Goal: Transaction & Acquisition: Purchase product/service

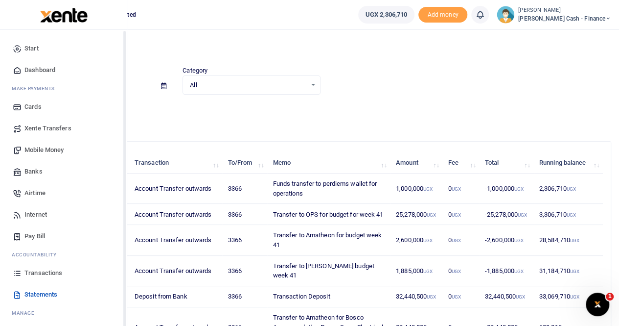
click at [38, 146] on span "Mobile Money" at bounding box center [43, 150] width 39 height 10
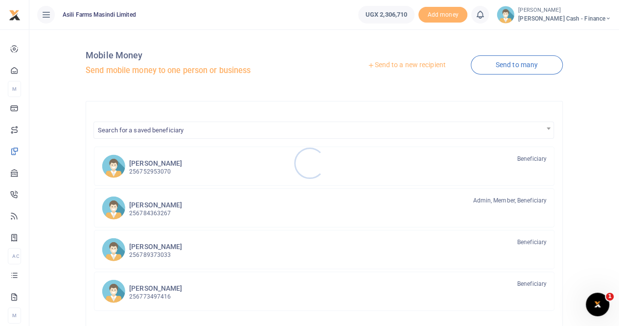
click at [398, 63] on div at bounding box center [309, 163] width 619 height 326
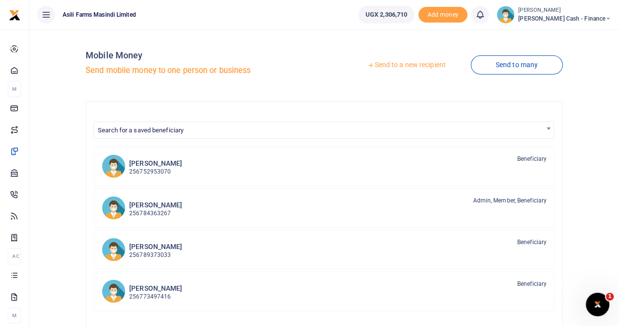
click at [399, 64] on link "Send to a new recipient" at bounding box center [407, 65] width 128 height 18
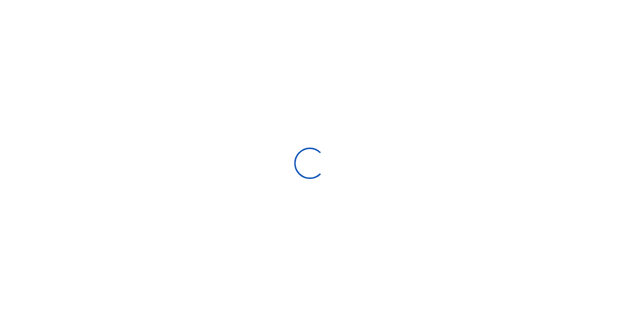
select select "Loading bundles"
select select
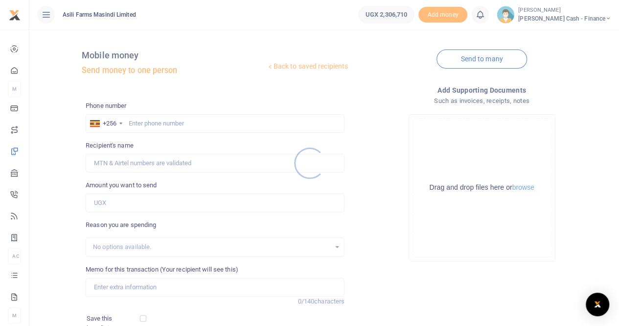
click at [154, 122] on div at bounding box center [309, 163] width 619 height 326
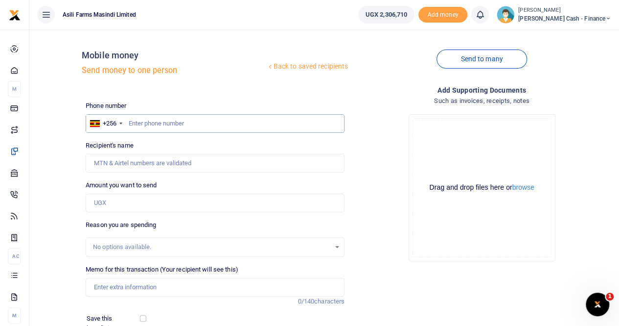
click at [142, 121] on input "text" at bounding box center [215, 123] width 259 height 19
type input "0772021216"
type input "Frediman Bigala"
type input "0772021216"
click at [102, 283] on input "Memo for this transaction (Your recipient will see this)" at bounding box center [215, 287] width 259 height 19
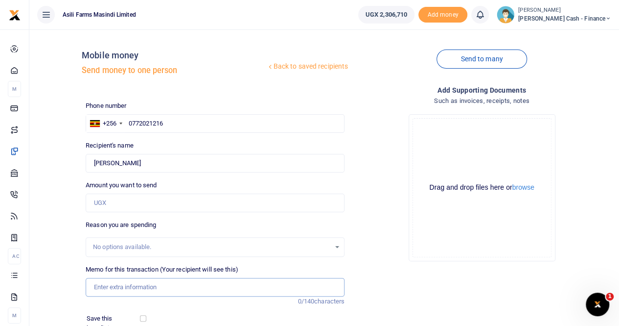
paste input ".for servicing ben vehicle"
click at [95, 288] on input ".for servicing ben vehicle" at bounding box center [215, 287] width 259 height 19
click at [209, 286] on input "Payment for servicing ben vehicle" at bounding box center [215, 287] width 259 height 19
type input "Payment for servicing ben vehicle UAT 030AT"
click at [163, 204] on input "Amount you want to send" at bounding box center [215, 202] width 259 height 19
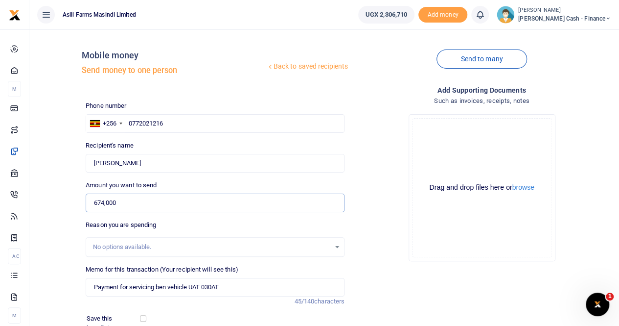
type input "674,000"
click at [524, 186] on button "browse" at bounding box center [524, 187] width 22 height 7
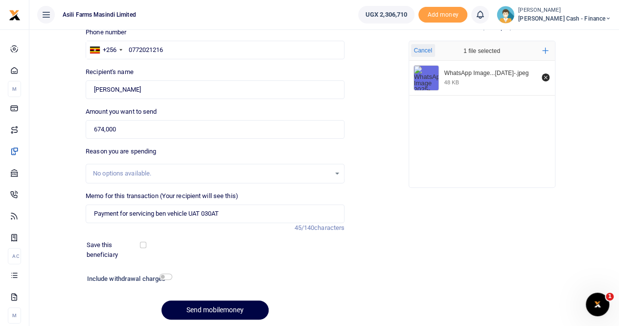
scroll to position [58, 0]
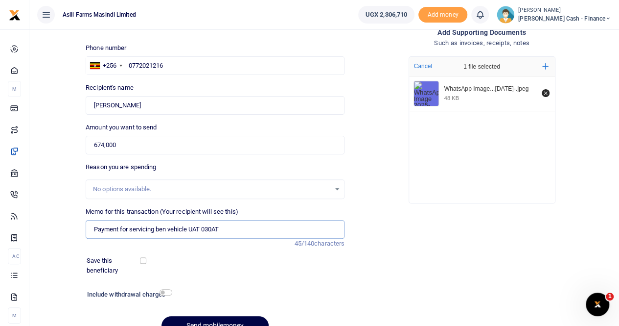
click at [249, 230] on input "Payment for servicing ben vehicle UAT 030AT" at bounding box center [215, 229] width 259 height 19
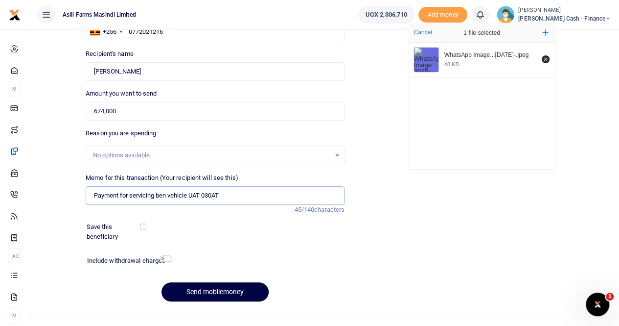
scroll to position [107, 0]
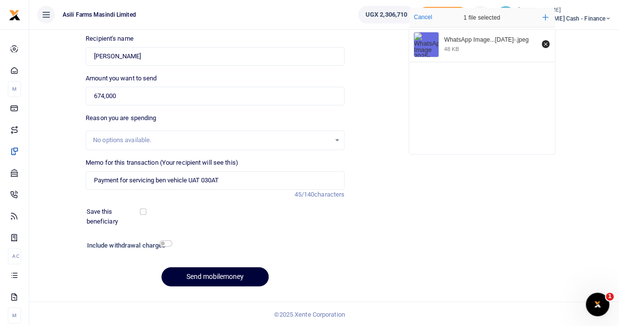
click at [214, 275] on button "Send mobilemoney" at bounding box center [215, 276] width 107 height 19
